Goal: Find specific page/section: Find specific page/section

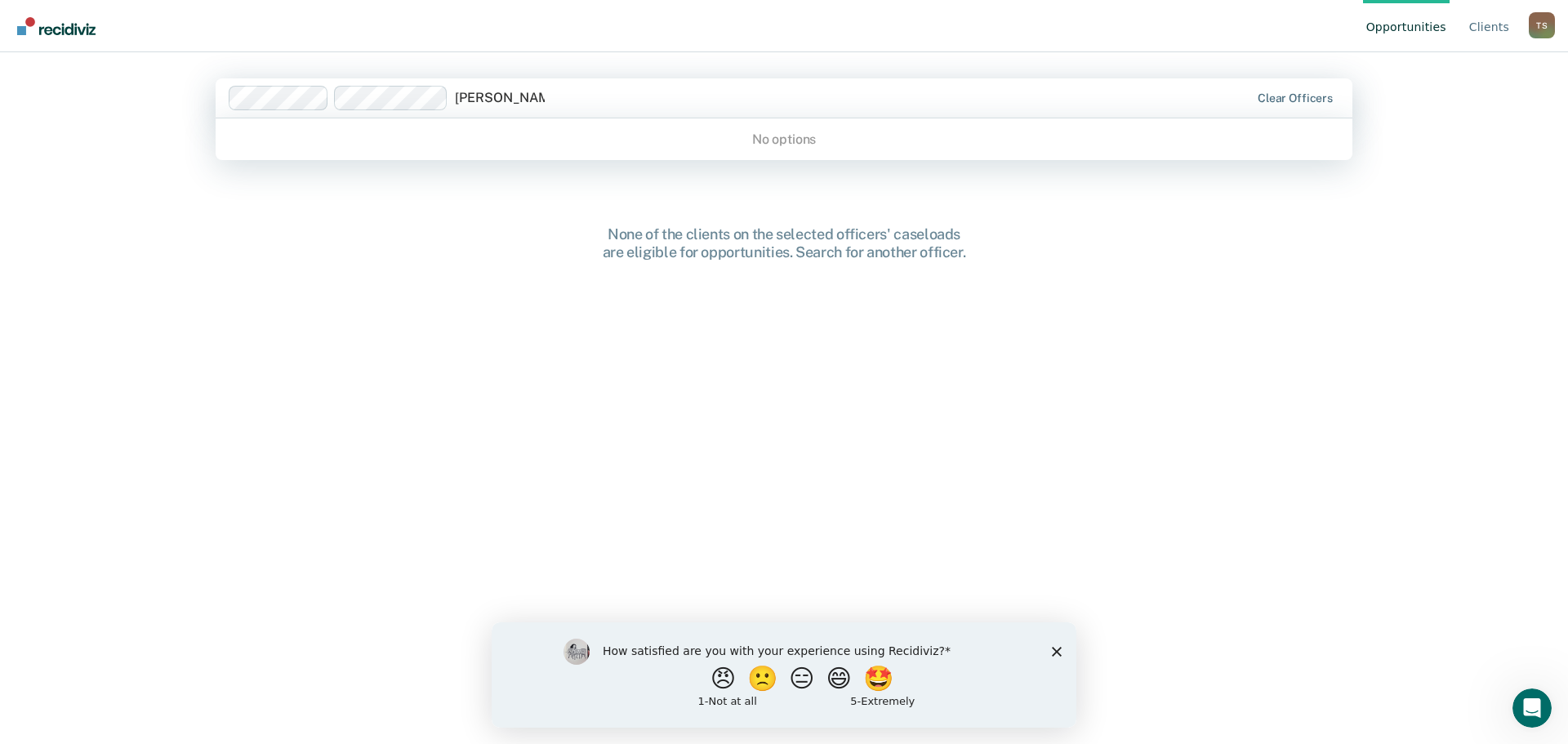
type input "[PERSON_NAME]"
click at [556, 357] on div "None of the clients on the selected officers' caseloads are eligible for opport…" at bounding box center [784, 417] width 1137 height 561
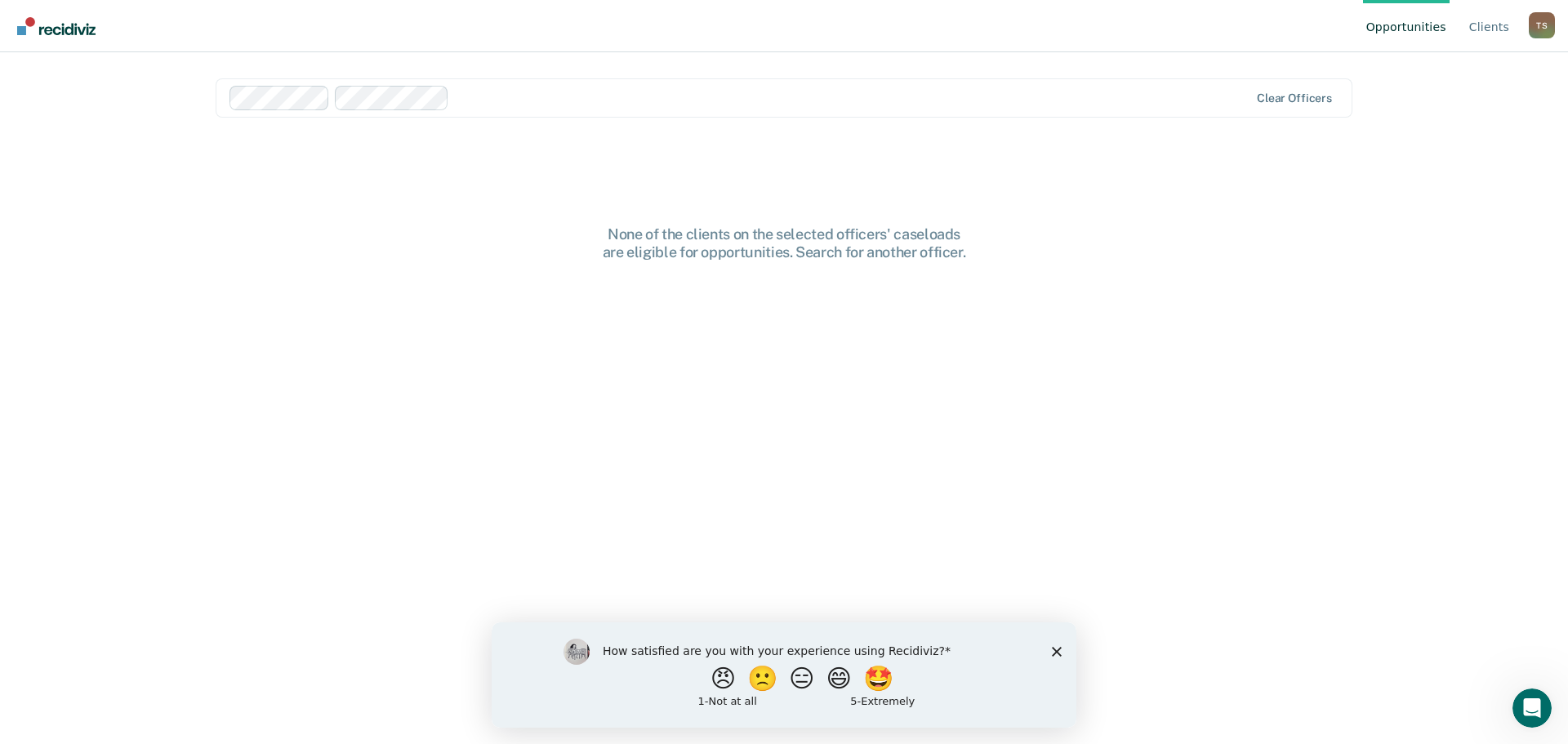
click at [482, 97] on div at bounding box center [852, 97] width 793 height 19
